Goal: Subscribe to service/newsletter

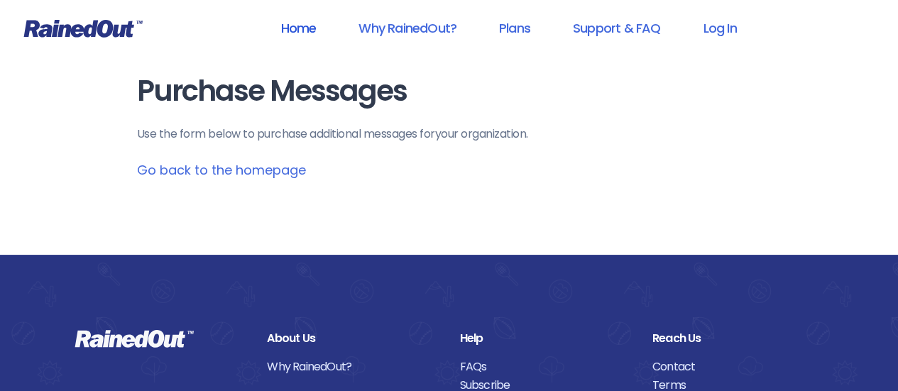
click at [294, 21] on link "Home" at bounding box center [298, 28] width 72 height 32
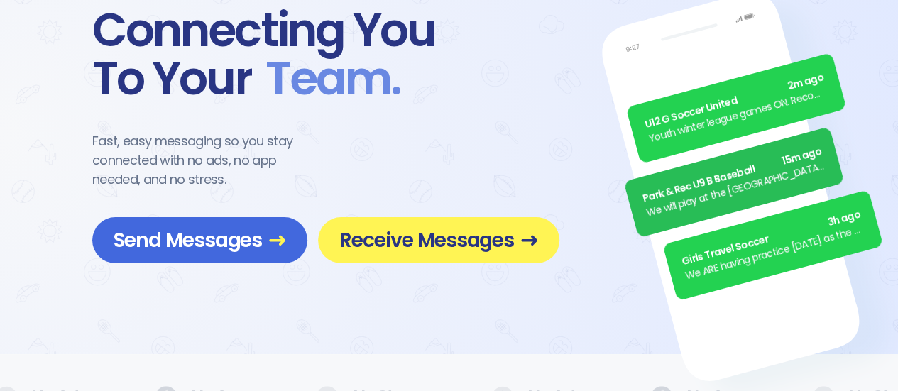
scroll to position [87, 0]
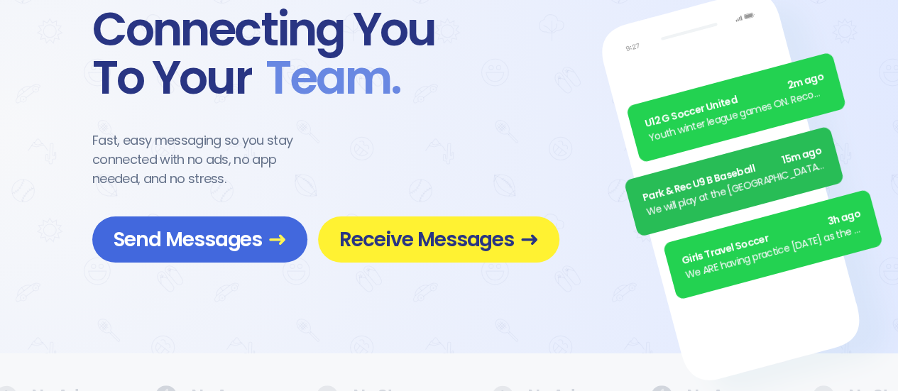
click at [365, 236] on span "Receive Messages" at bounding box center [438, 239] width 199 height 25
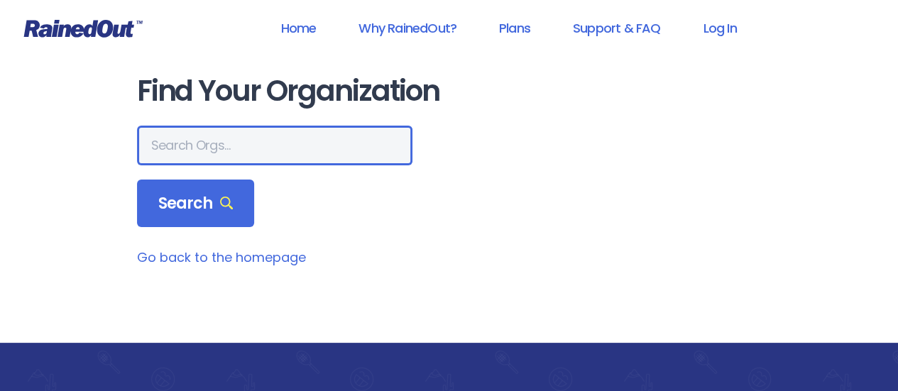
click at [222, 146] on input "text" at bounding box center [275, 146] width 276 height 40
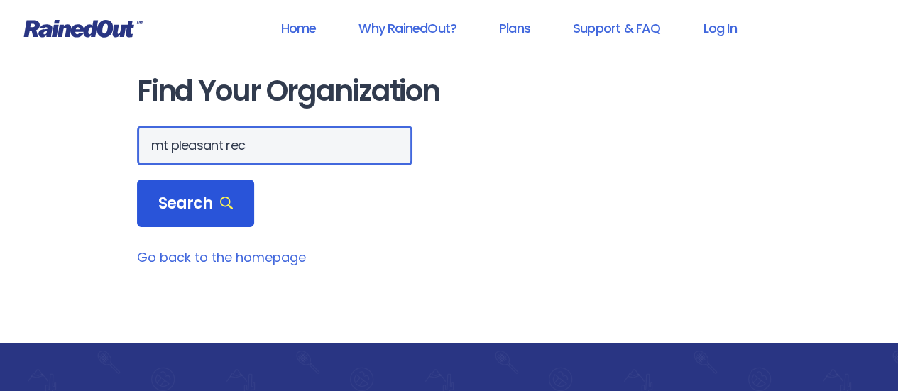
type input "mt pleasant rec"
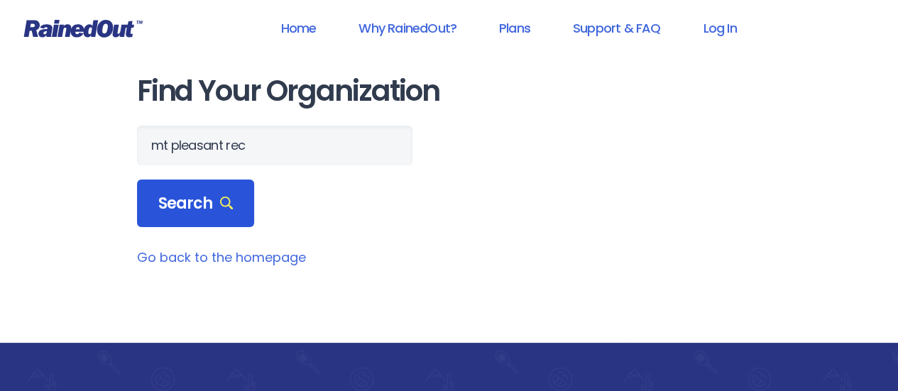
click at [192, 200] on span "Search" at bounding box center [195, 204] width 75 height 20
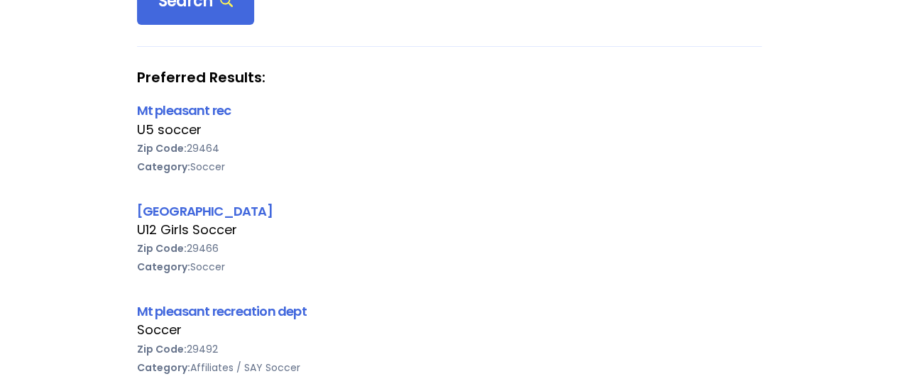
scroll to position [197, 0]
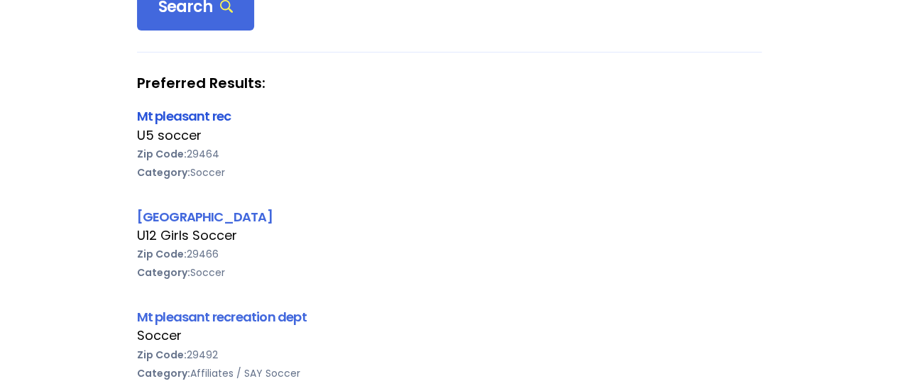
click at [169, 114] on link "Mt pleasant rec" at bounding box center [184, 116] width 94 height 18
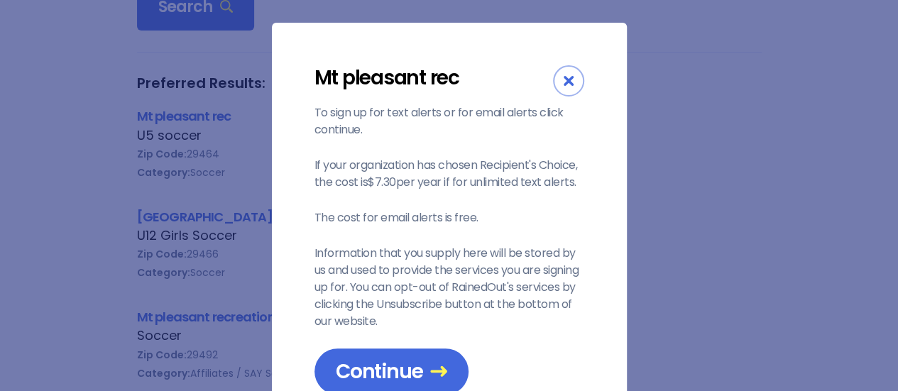
scroll to position [55, 0]
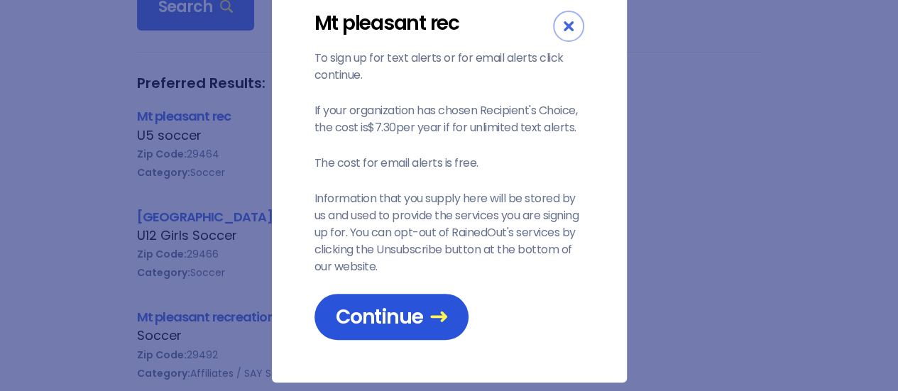
click at [376, 305] on span "Continue" at bounding box center [391, 317] width 111 height 25
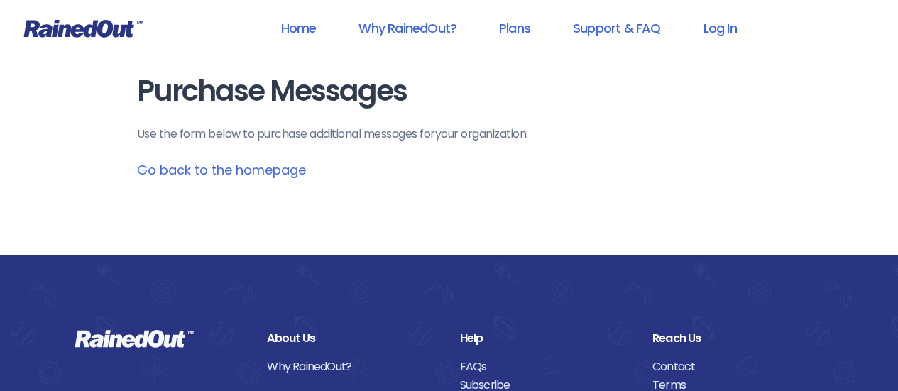
click at [229, 171] on link "Go back to the homepage" at bounding box center [221, 170] width 169 height 18
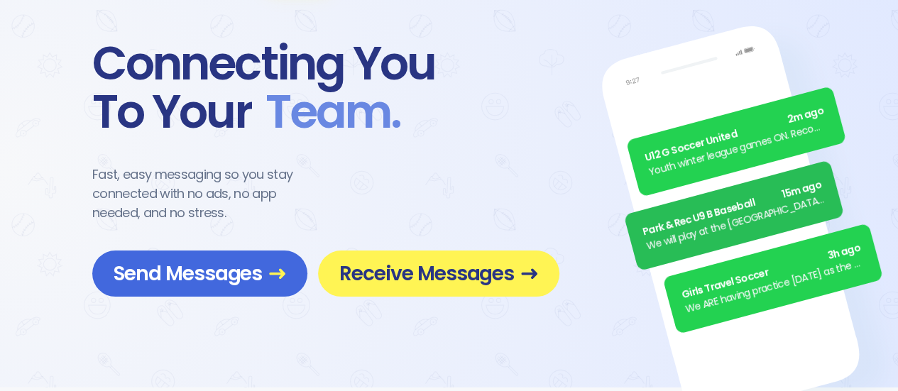
scroll to position [54, 0]
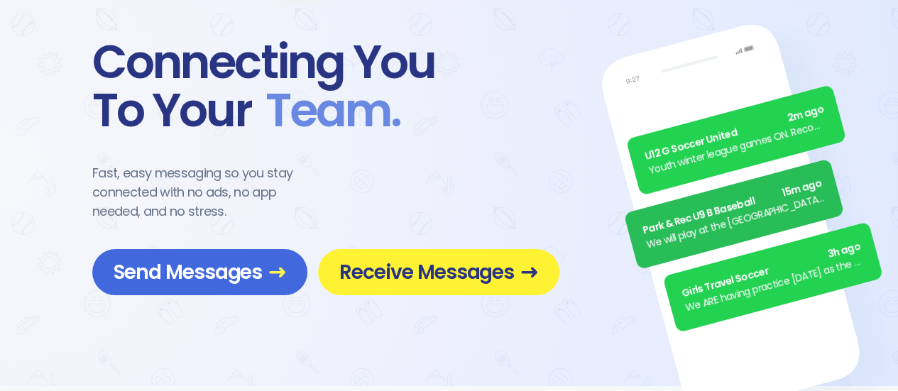
click at [396, 261] on span "Receive Messages" at bounding box center [438, 272] width 199 height 25
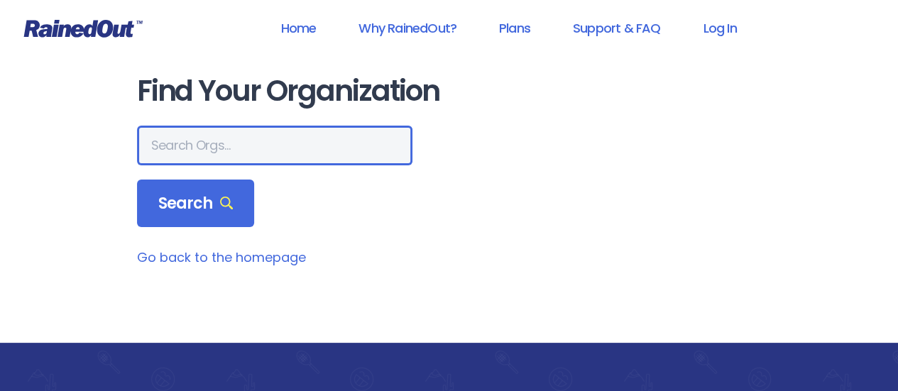
paste input "FUNdamental Sports"
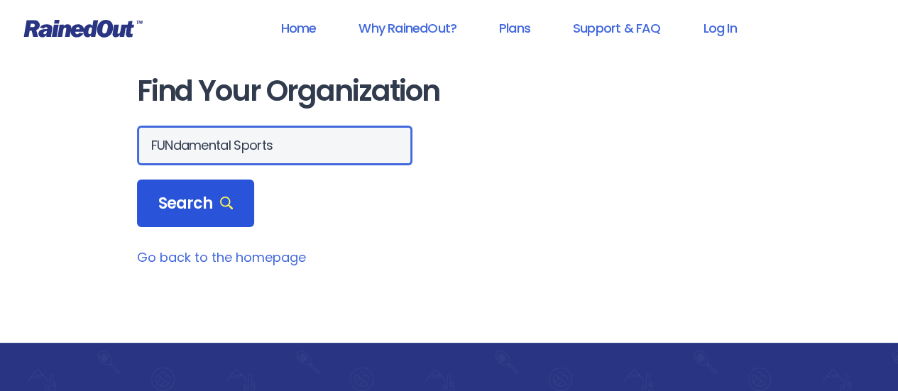
type input "FUNdamental Sports"
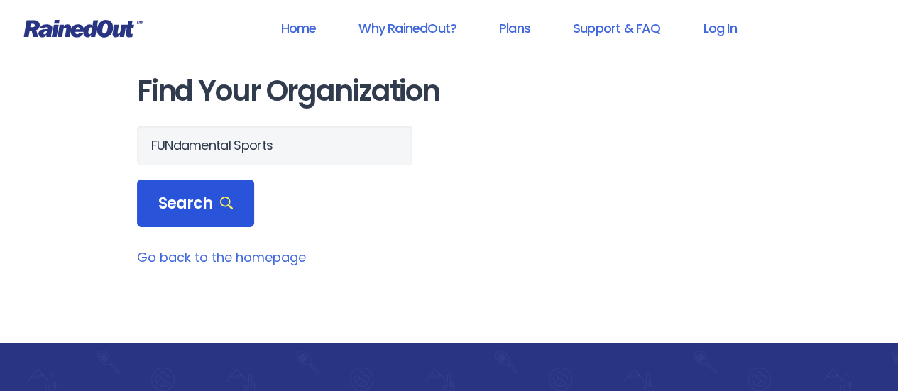
click at [201, 215] on div "Search" at bounding box center [196, 204] width 118 height 48
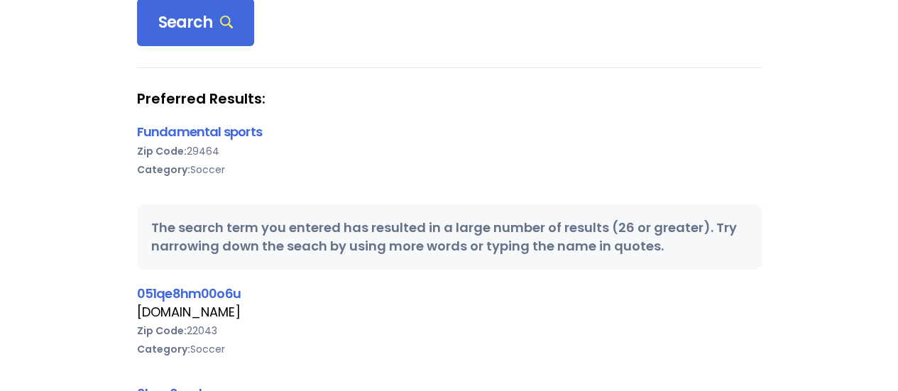
scroll to position [179, 0]
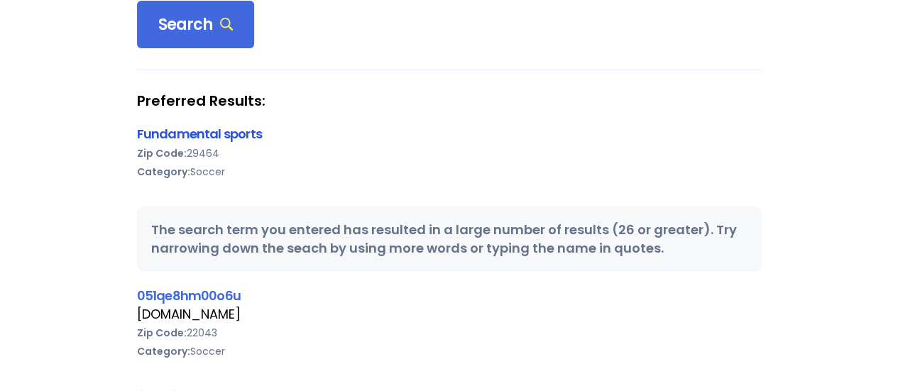
click at [199, 134] on link "Fundamental sports" at bounding box center [199, 134] width 125 height 18
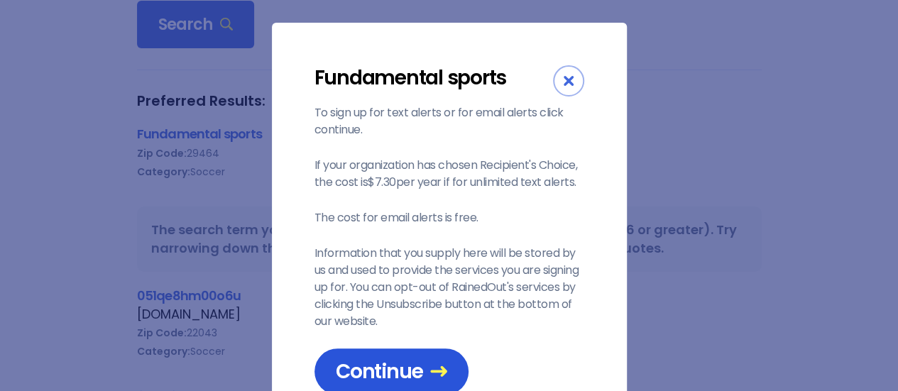
click at [410, 364] on span "Continue" at bounding box center [391, 371] width 111 height 25
